Goal: Navigation & Orientation: Find specific page/section

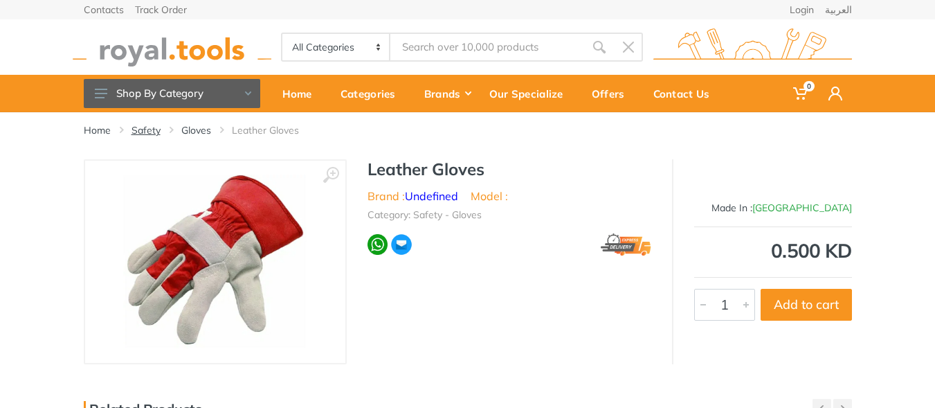
click at [140, 127] on link "Safety" at bounding box center [146, 130] width 29 height 14
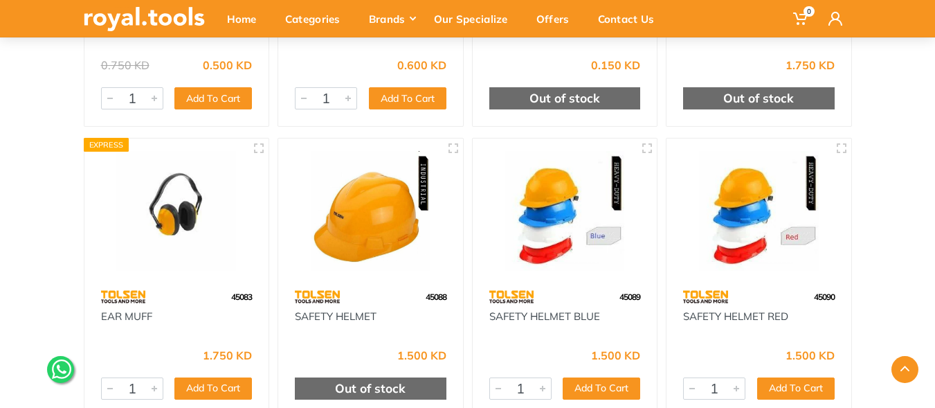
scroll to position [762, 0]
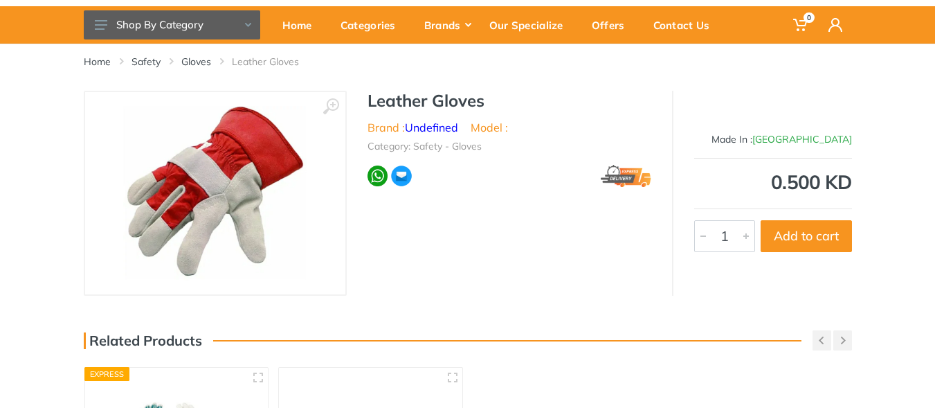
scroll to position [69, 0]
